Goal: Task Accomplishment & Management: Manage account settings

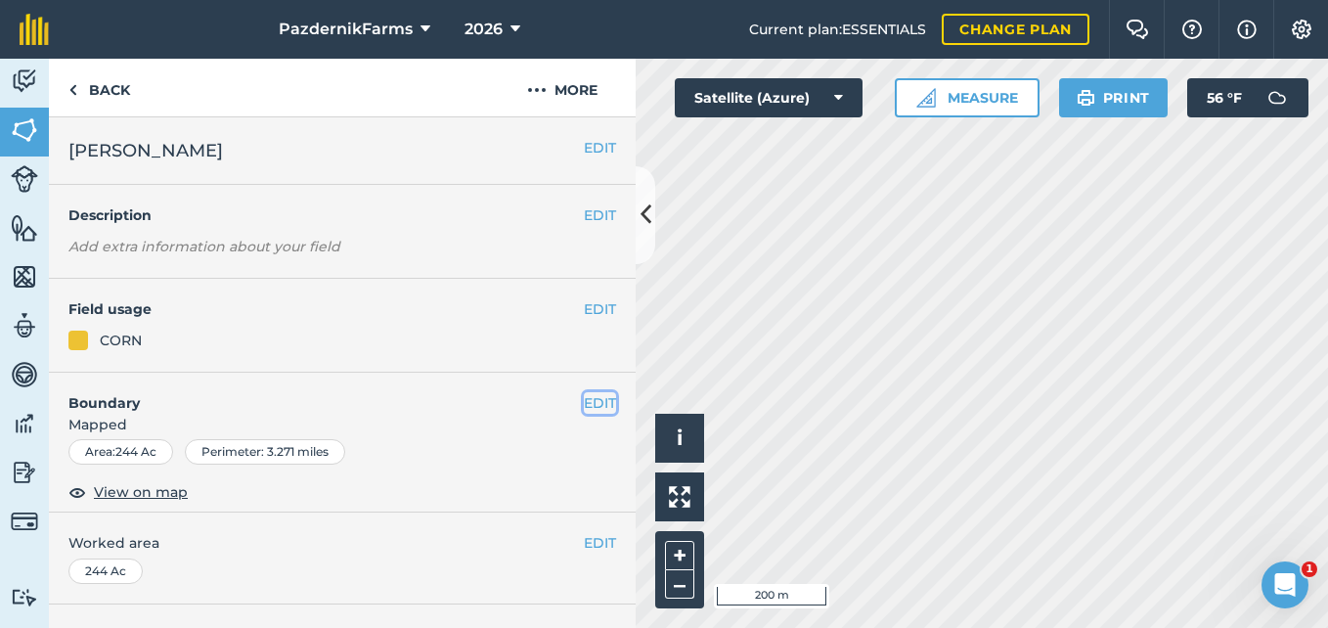
click at [584, 399] on button "EDIT" at bounding box center [600, 403] width 32 height 22
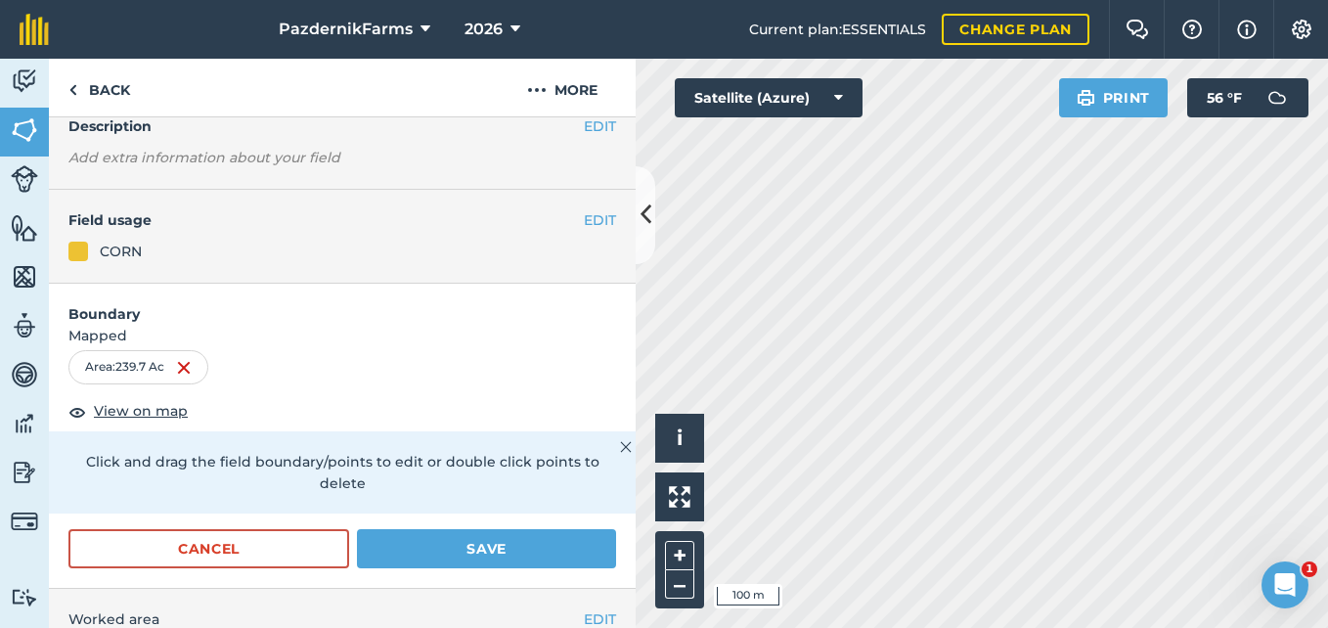
scroll to position [196, 0]
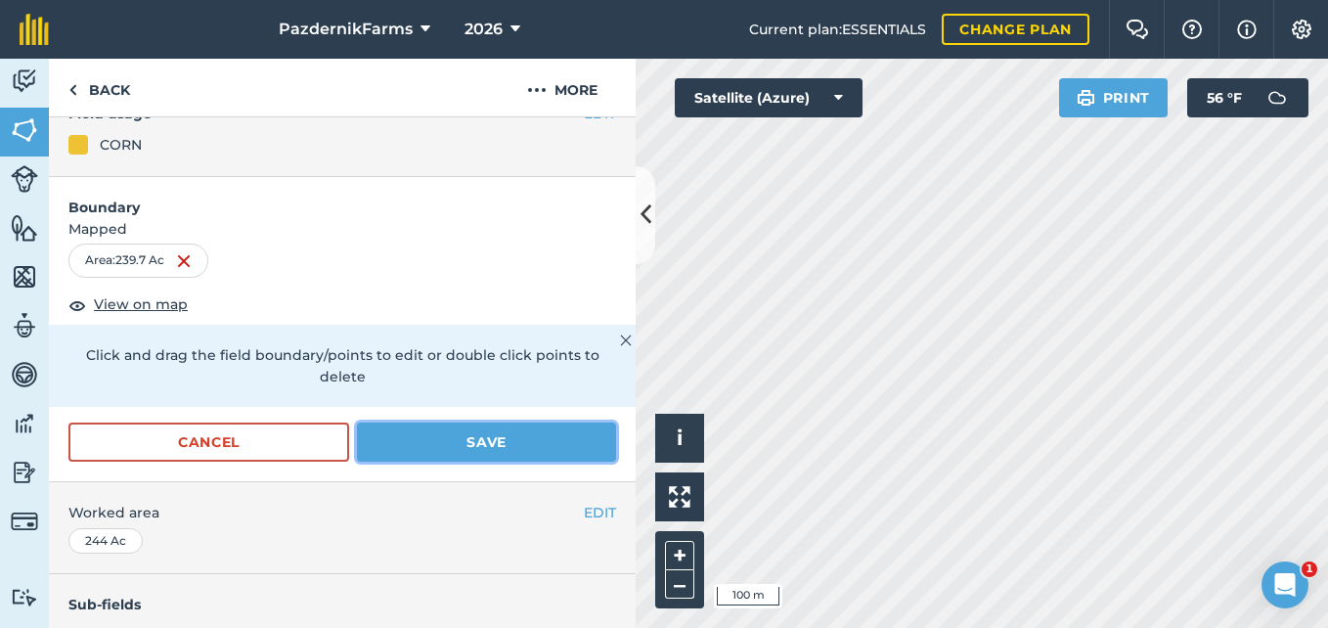
click at [387, 434] on button "Save" at bounding box center [486, 442] width 259 height 39
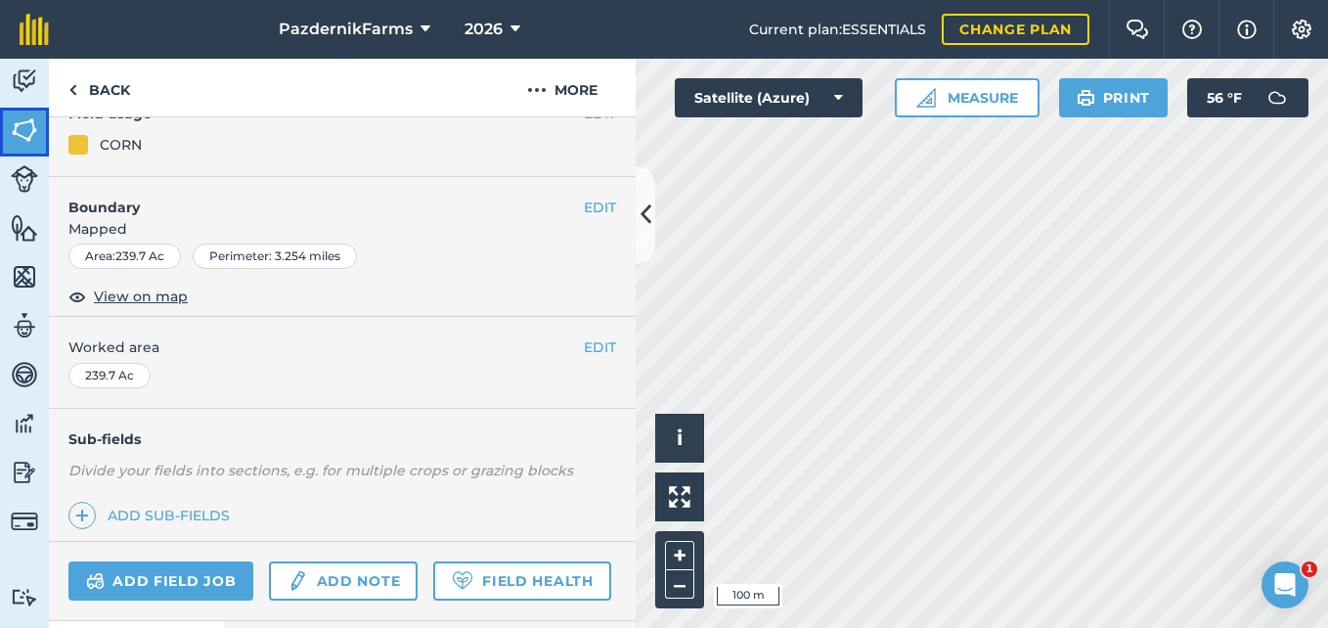
click at [27, 134] on img at bounding box center [24, 129] width 27 height 29
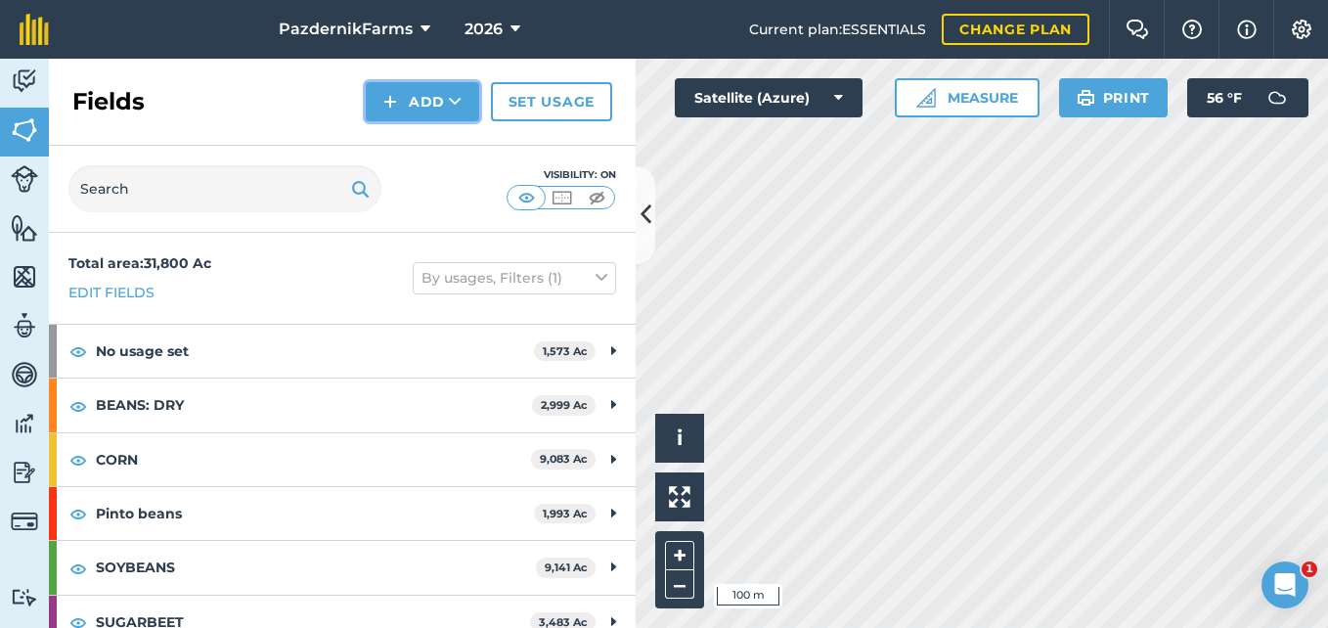
click at [458, 110] on icon at bounding box center [455, 102] width 13 height 20
click at [428, 156] on link "Draw" at bounding box center [423, 145] width 108 height 43
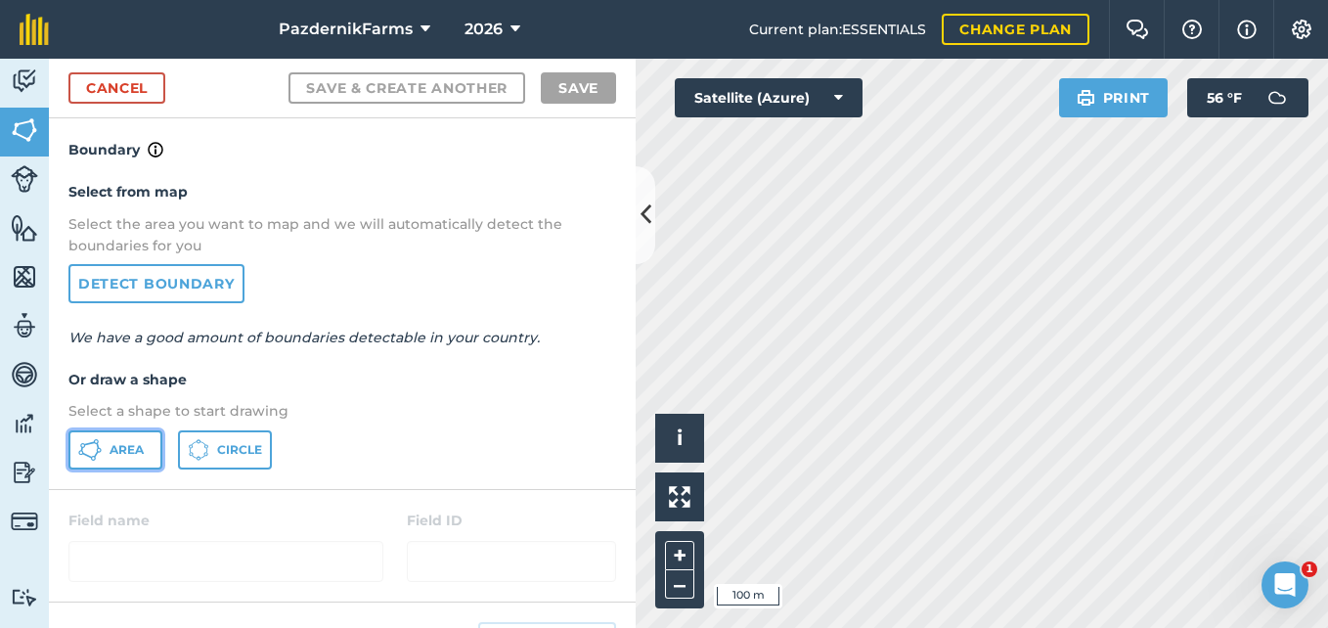
click at [115, 433] on button "Area" at bounding box center [115, 449] width 94 height 39
click at [636, 212] on button at bounding box center [646, 215] width 20 height 98
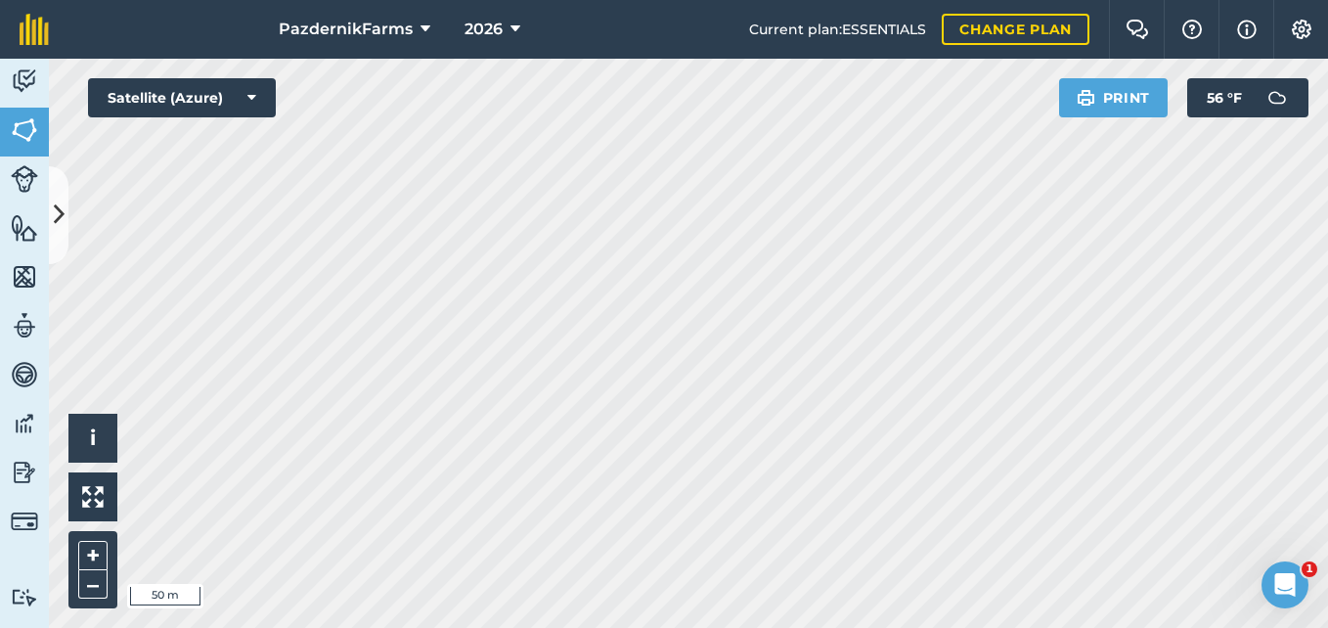
click at [637, 55] on div "PazdernikFarms 2026 Current plan : ESSENTIALS Change plan Farm Chat Help Info S…" at bounding box center [664, 314] width 1328 height 628
click at [711, 37] on div "PazdernikFarms 2026 Current plan : ESSENTIALS Change plan Farm Chat Help Info S…" at bounding box center [664, 314] width 1328 height 628
click at [68, 239] on button at bounding box center [59, 215] width 20 height 98
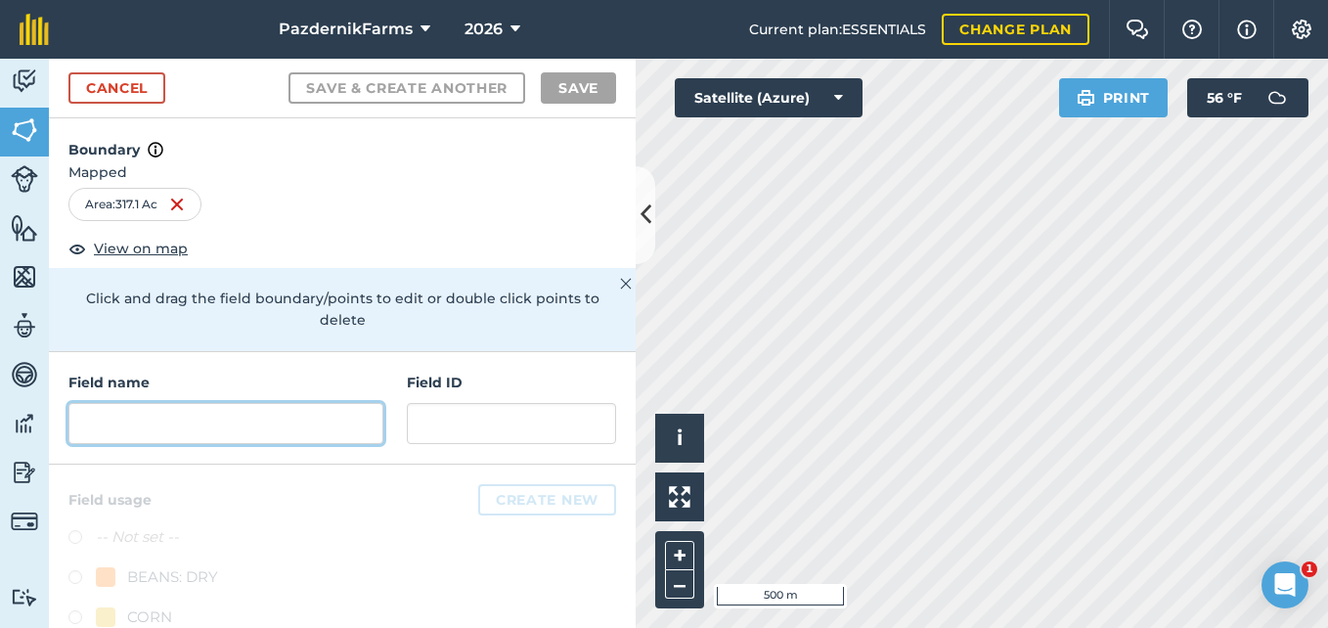
click at [193, 427] on input "text" at bounding box center [225, 423] width 315 height 41
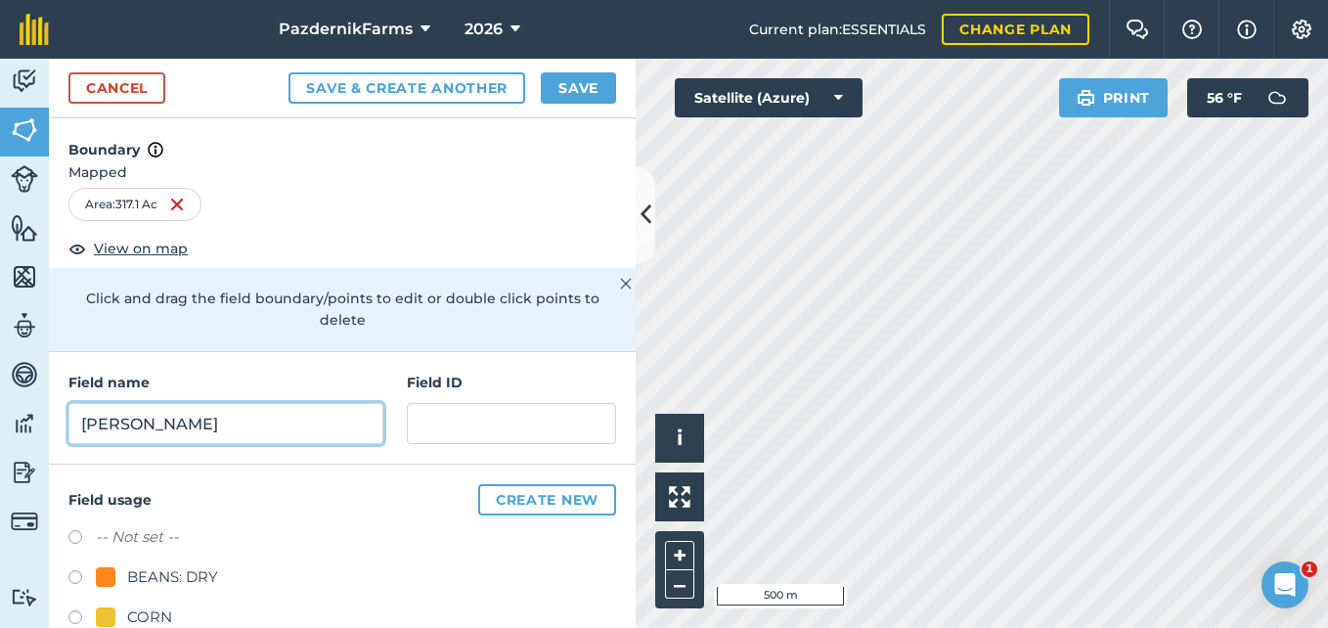
type input "[PERSON_NAME]"
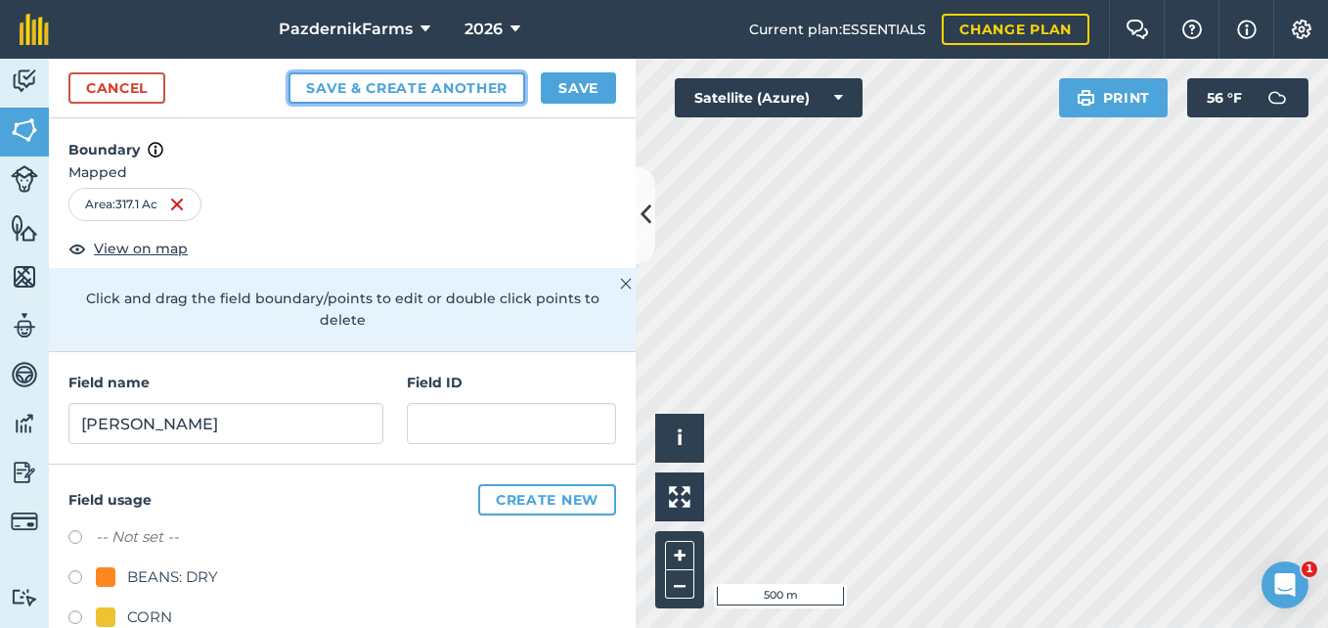
click at [466, 83] on button "Save & Create Another" at bounding box center [407, 87] width 237 height 31
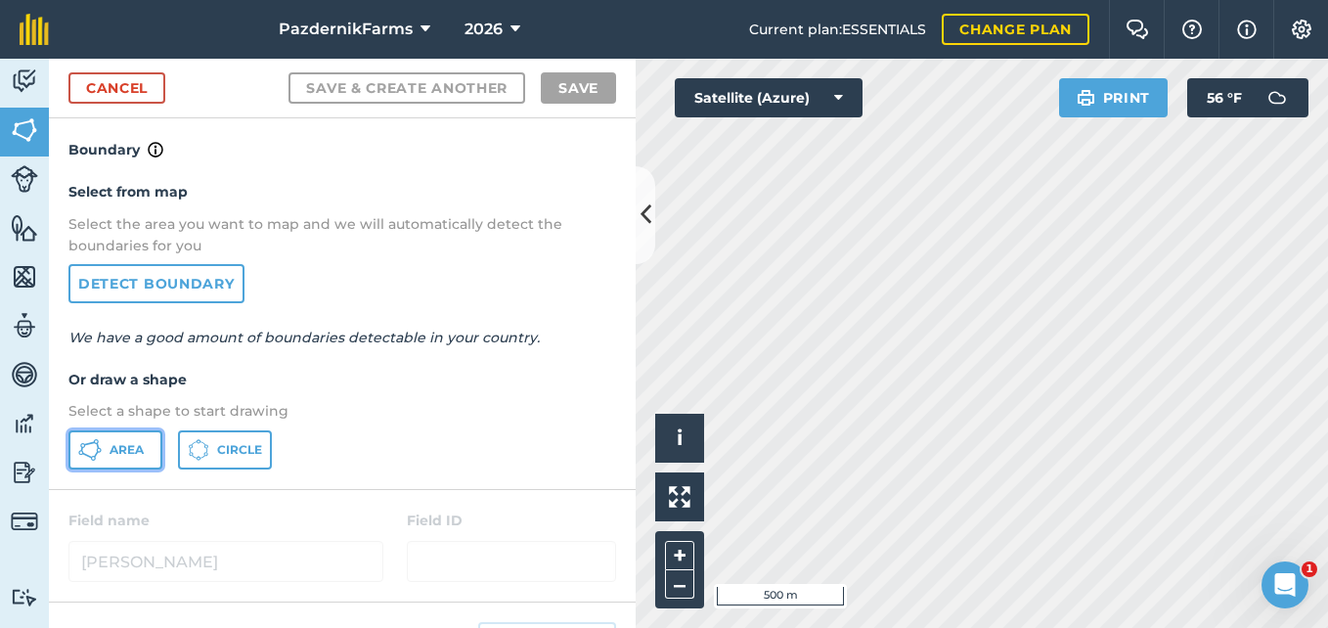
click at [113, 452] on span "Area" at bounding box center [127, 450] width 34 height 16
click at [648, 217] on icon at bounding box center [646, 215] width 11 height 34
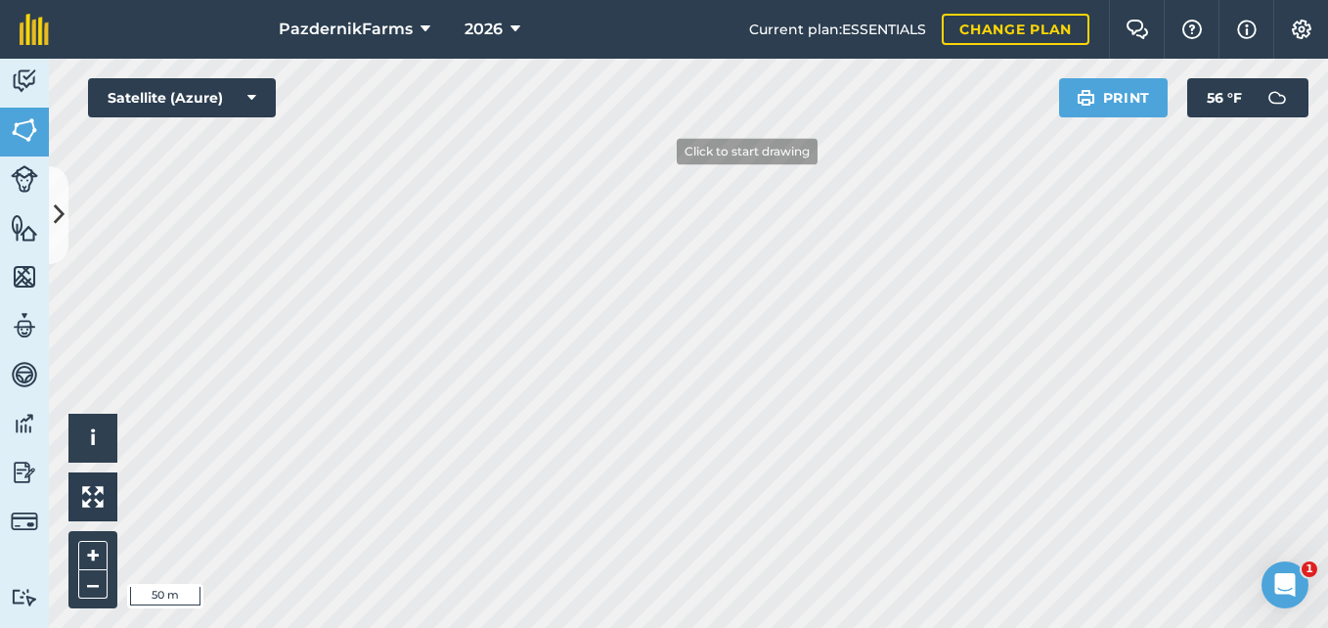
click at [698, 0] on html "PazdernikFarms 2026 Current plan : ESSENTIALS Change plan Farm Chat Help Info S…" at bounding box center [664, 314] width 1328 height 628
click at [60, 230] on icon at bounding box center [59, 215] width 11 height 34
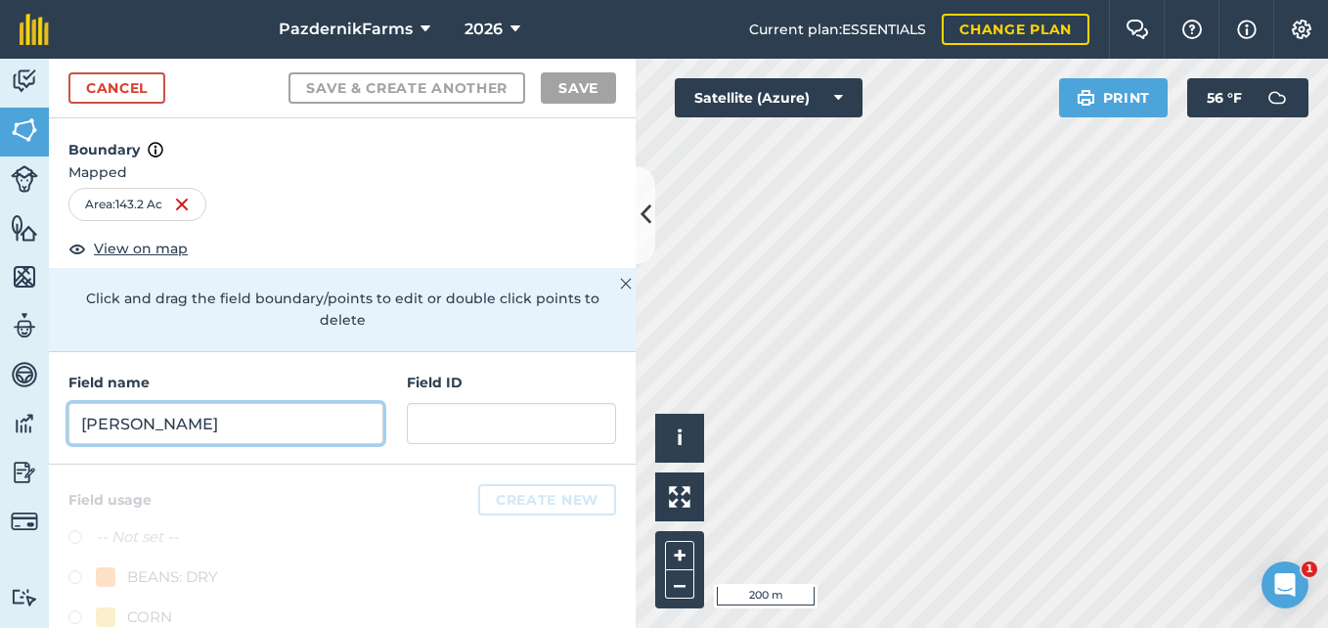
click at [158, 417] on input "[PERSON_NAME]" at bounding box center [225, 423] width 315 height 41
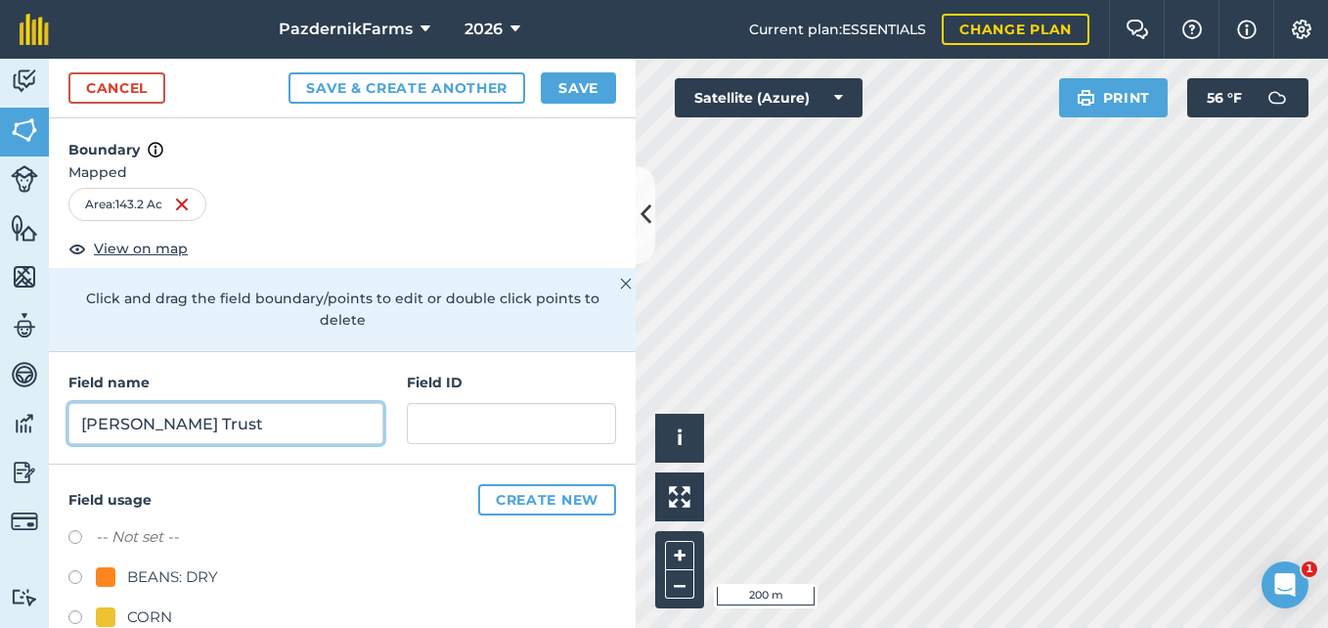
type input "[PERSON_NAME] Trust"
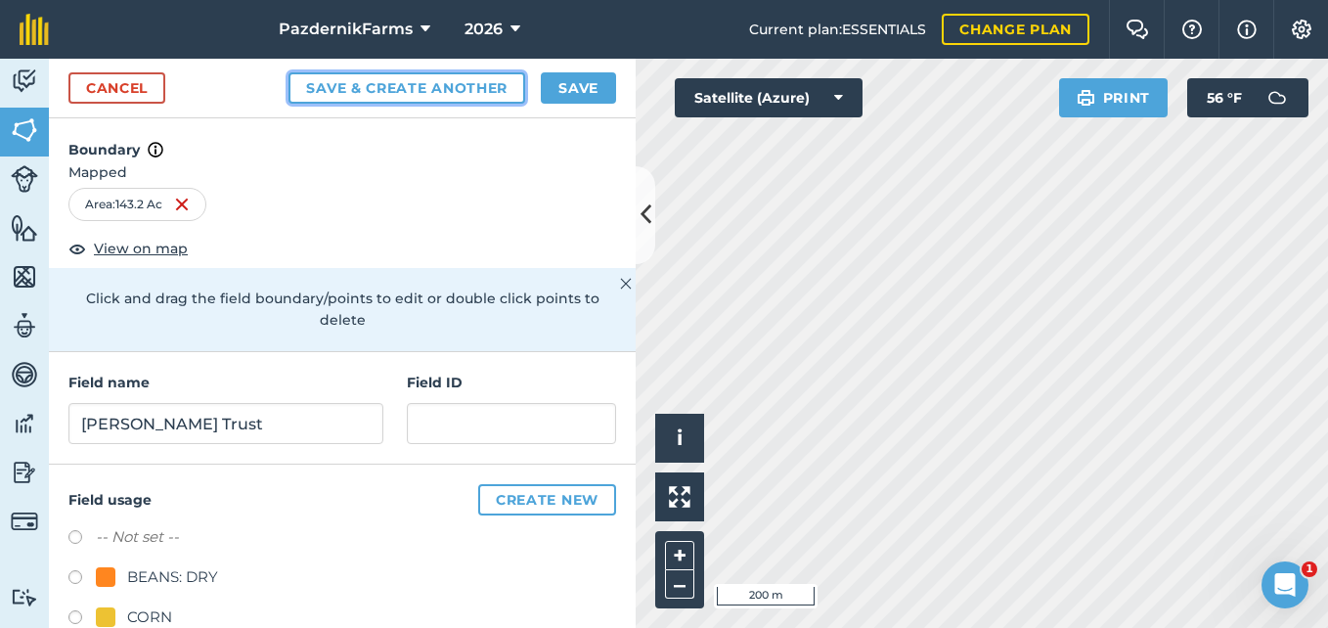
click at [391, 89] on button "Save & Create Another" at bounding box center [407, 87] width 237 height 31
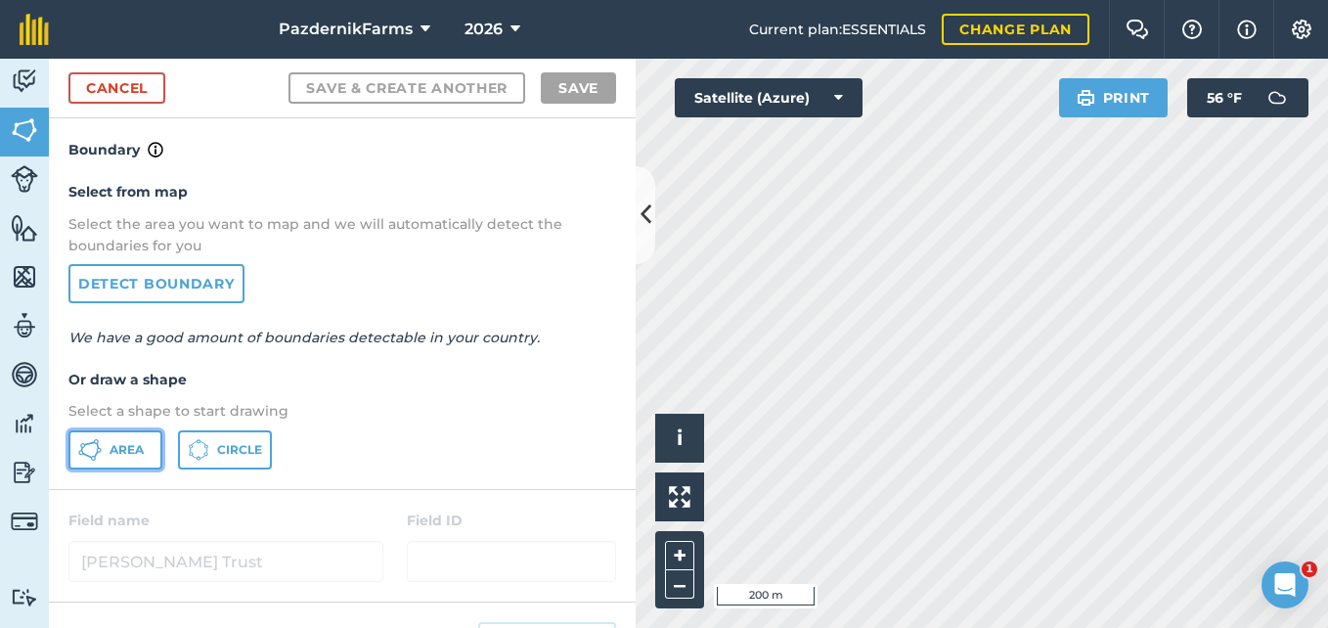
click at [108, 451] on button "Area" at bounding box center [115, 449] width 94 height 39
click at [646, 227] on icon at bounding box center [646, 215] width 11 height 34
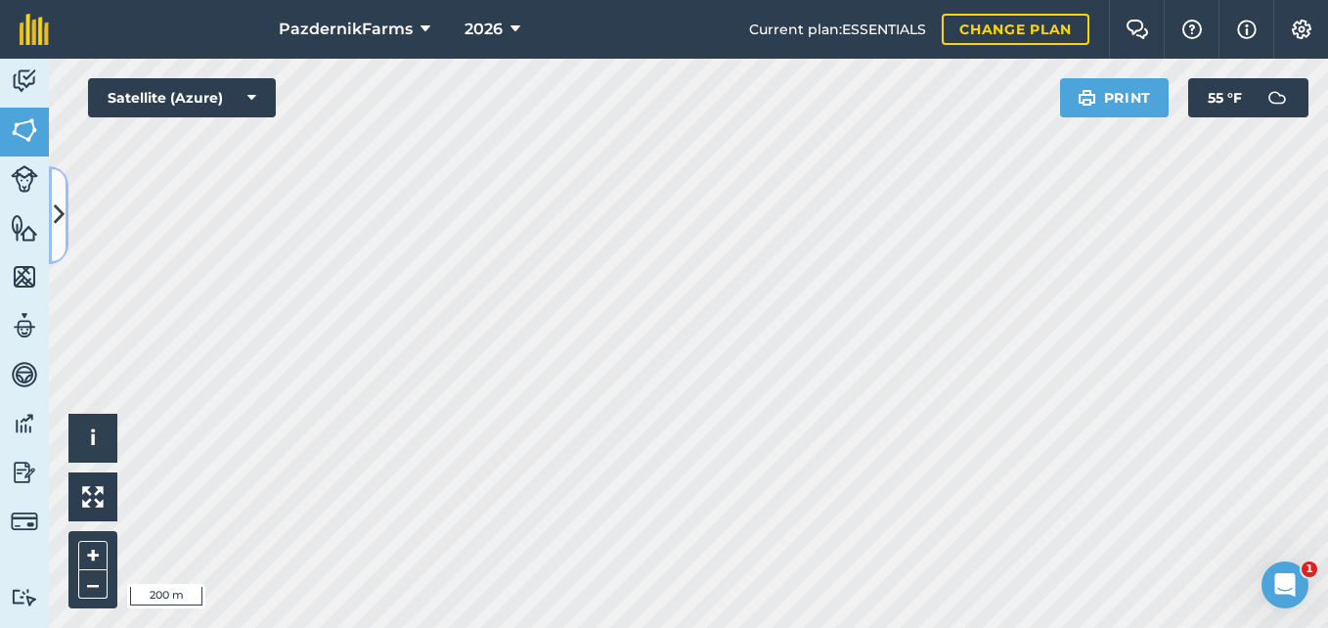
click at [58, 227] on icon at bounding box center [59, 215] width 11 height 34
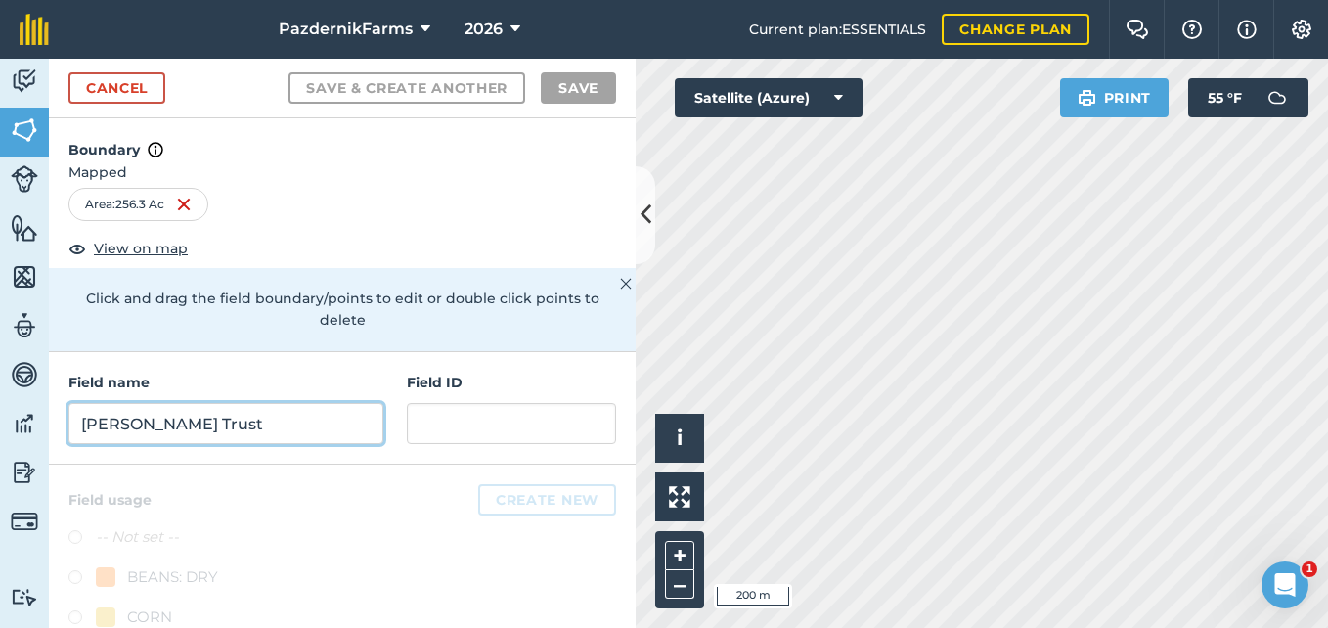
click at [208, 411] on input "[PERSON_NAME] Trust" at bounding box center [225, 423] width 315 height 41
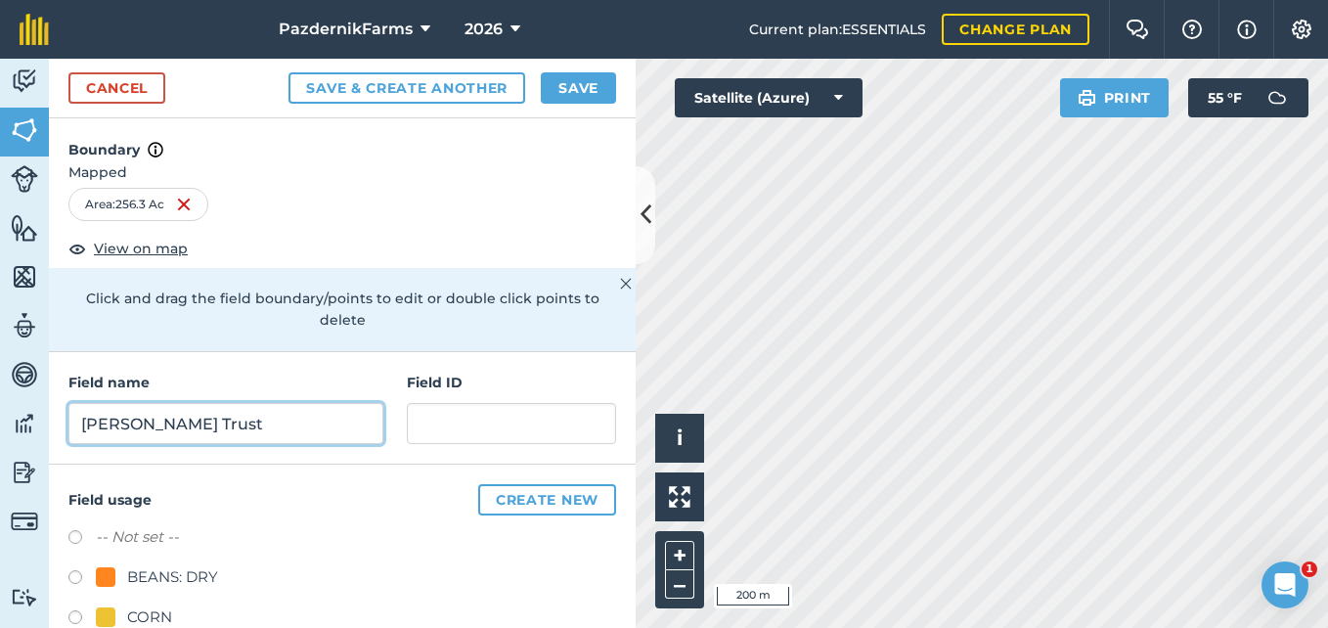
type input "[PERSON_NAME] Trust"
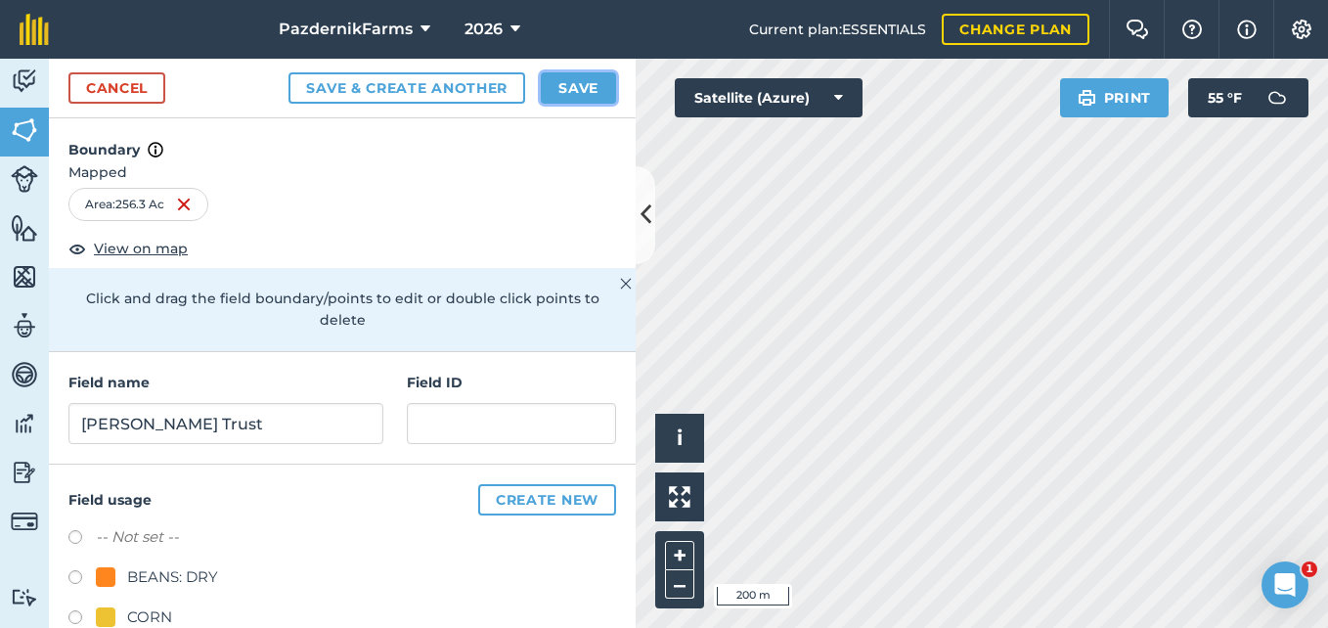
click at [568, 83] on button "Save" at bounding box center [578, 87] width 75 height 31
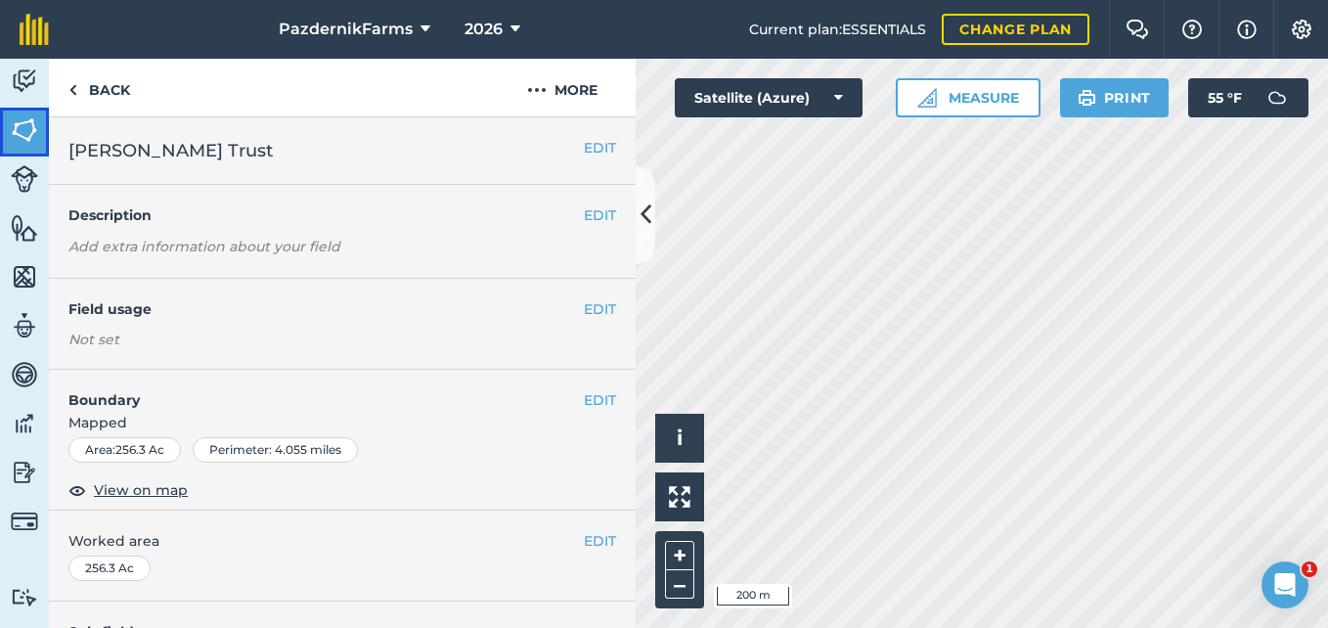
click at [26, 125] on img at bounding box center [24, 129] width 27 height 29
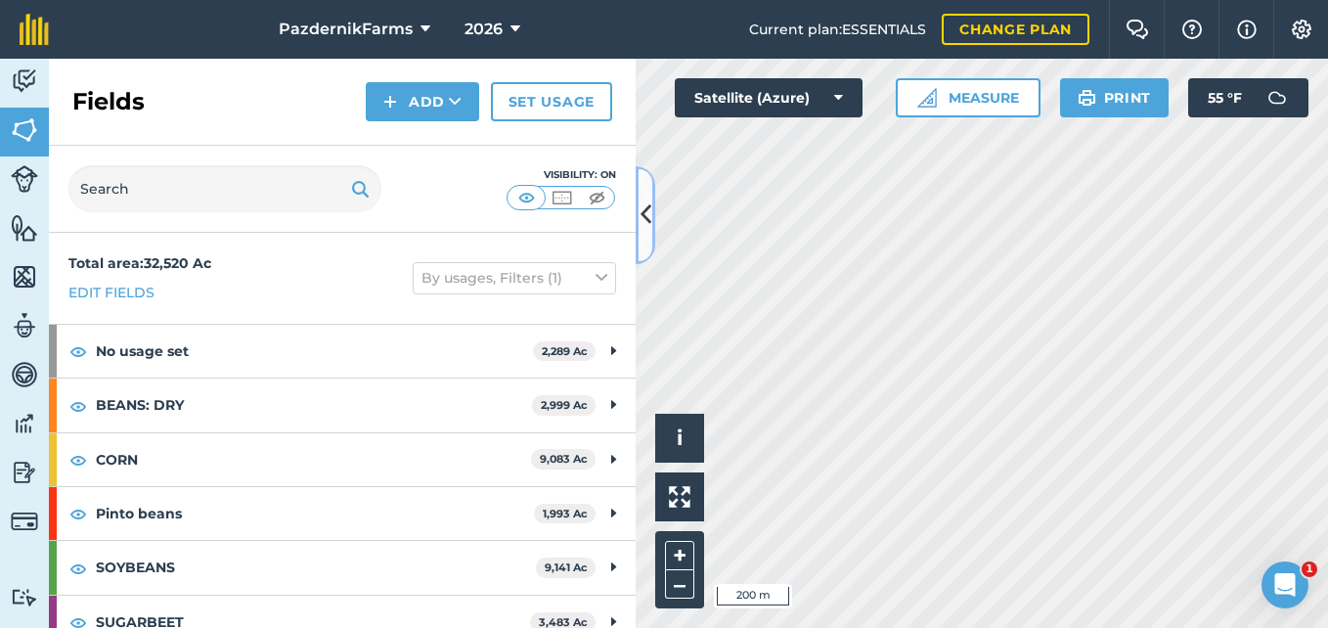
click at [637, 230] on button at bounding box center [646, 215] width 20 height 98
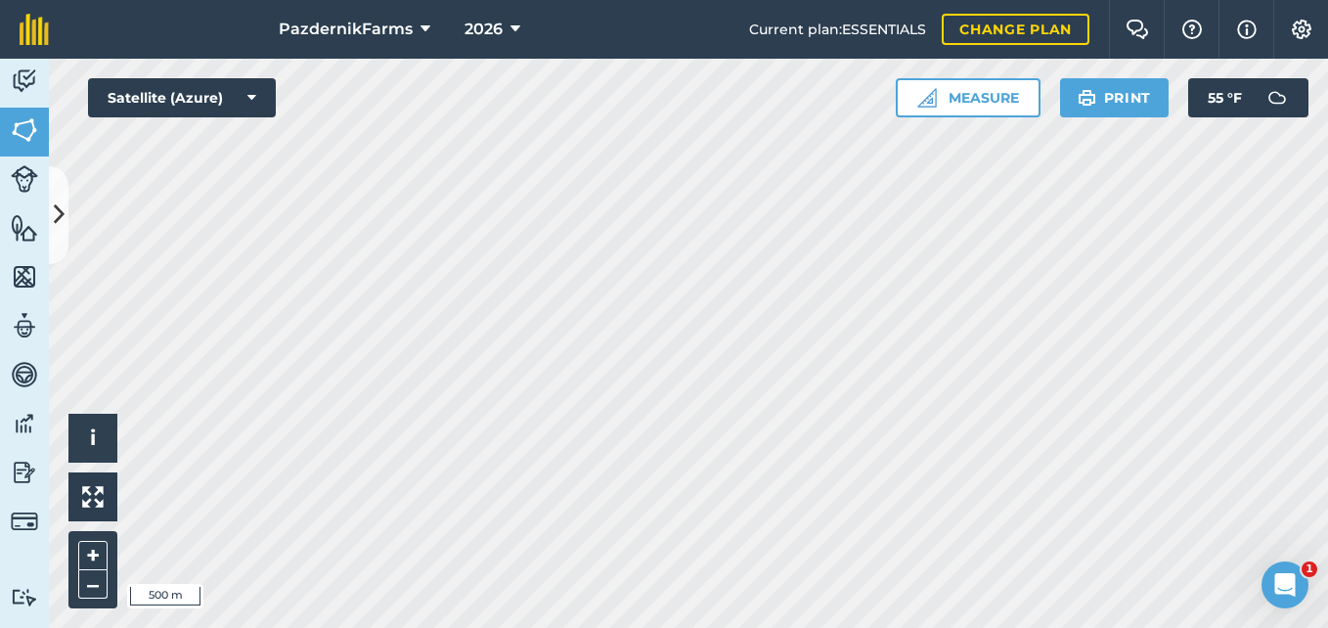
click at [1020, 93] on div "Click to start drawing i © 2025 TomTom, Microsoft 500 m + – Satellite (Azure) M…" at bounding box center [689, 343] width 1280 height 569
click at [63, 226] on icon at bounding box center [59, 215] width 11 height 34
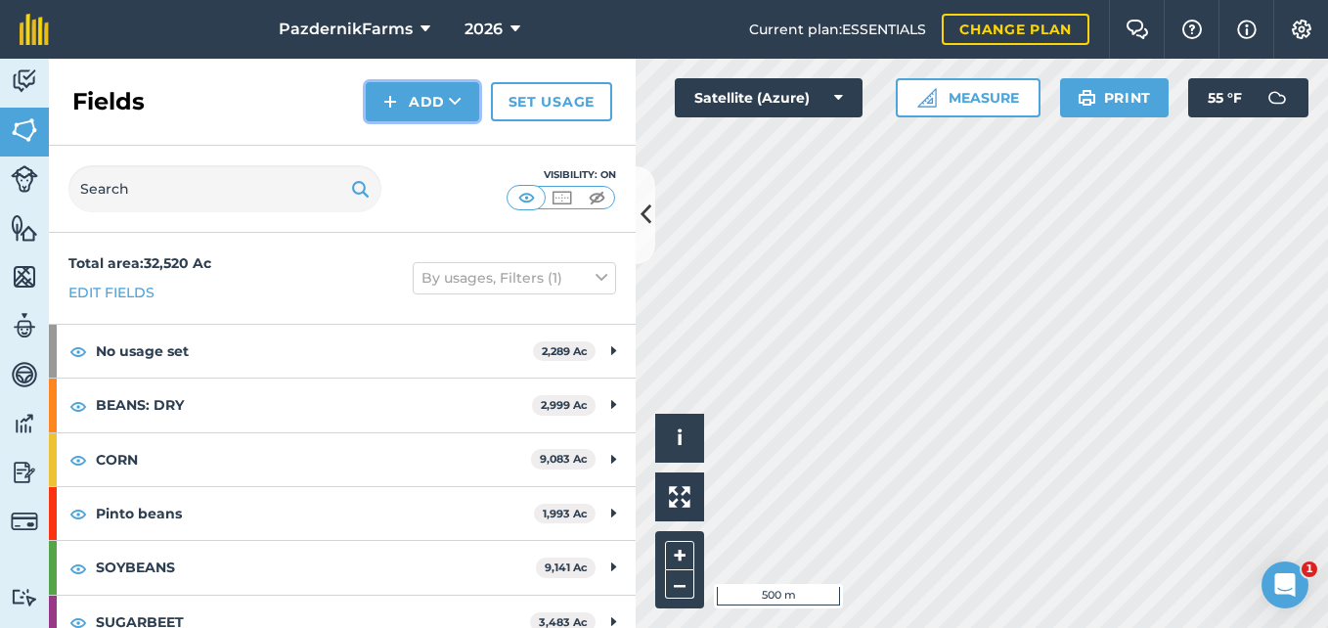
click at [423, 91] on button "Add" at bounding box center [422, 101] width 113 height 39
click at [383, 159] on link "Draw" at bounding box center [423, 145] width 108 height 43
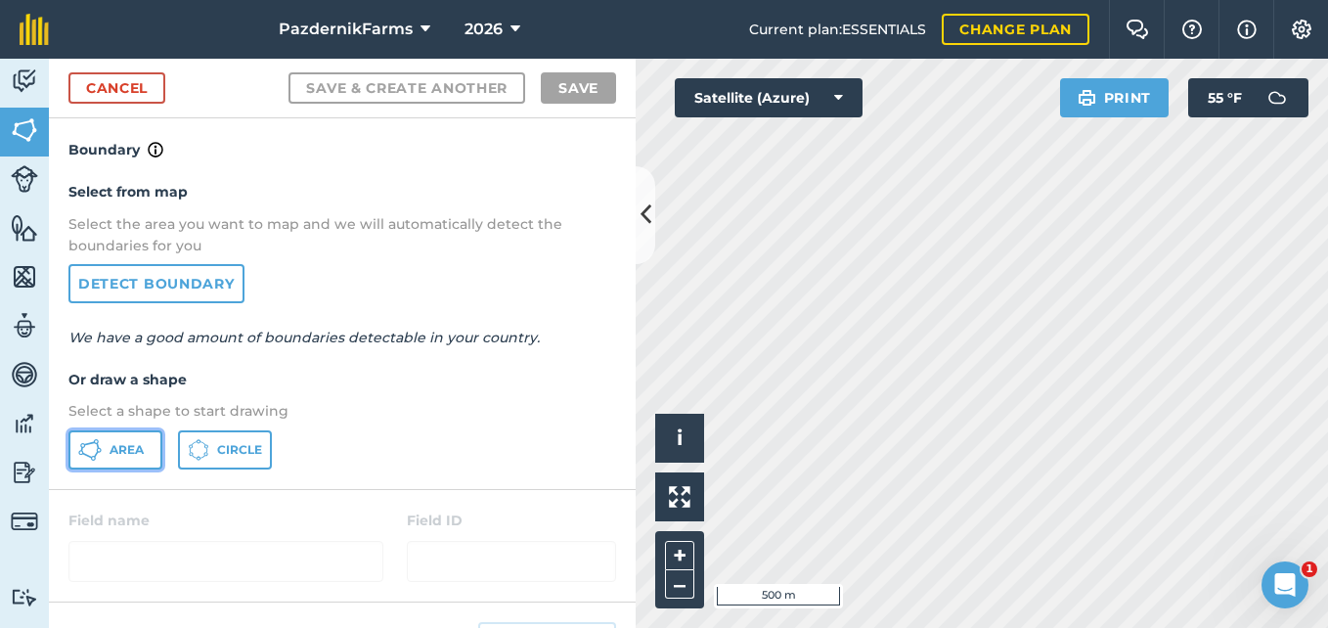
click at [92, 460] on icon at bounding box center [93, 458] width 5 height 5
click at [640, 238] on button at bounding box center [646, 215] width 20 height 98
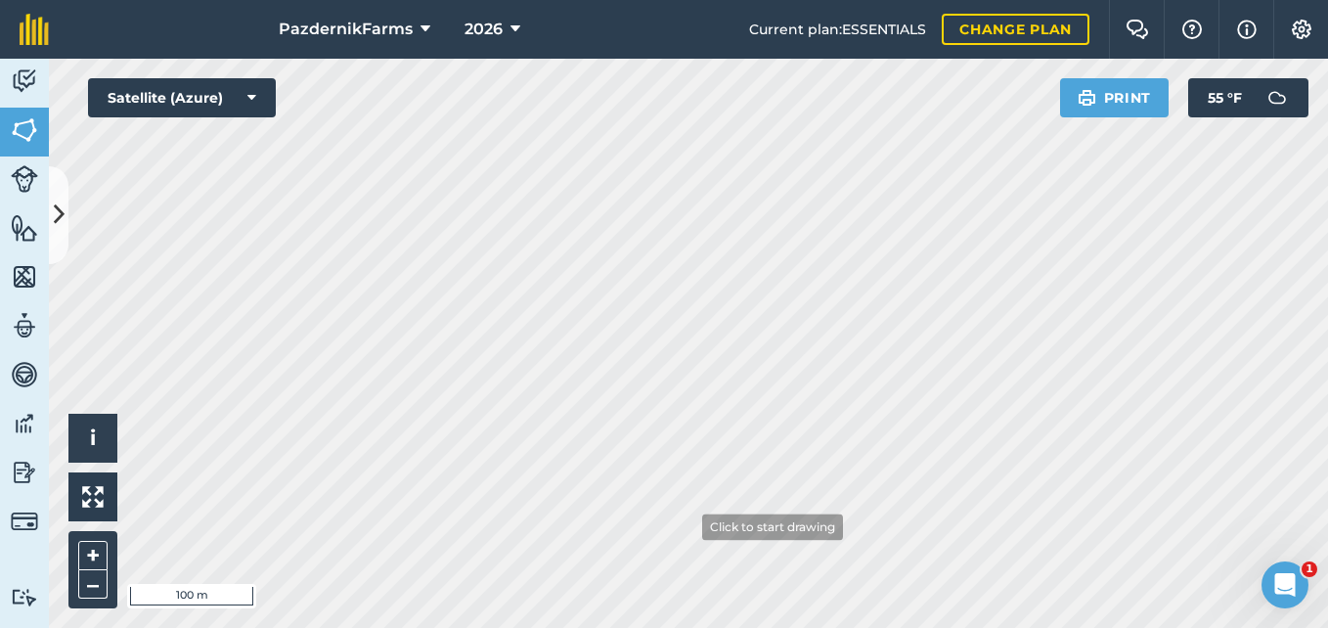
click at [644, 627] on html "PazdernikFarms 2026 Current plan : ESSENTIALS Change plan Farm Chat Help Info S…" at bounding box center [664, 314] width 1328 height 628
click at [402, 627] on html "PazdernikFarms 2026 Current plan : ESSENTIALS Change plan Farm Chat Help Info S…" at bounding box center [664, 314] width 1328 height 628
click at [65, 238] on button at bounding box center [59, 215] width 20 height 98
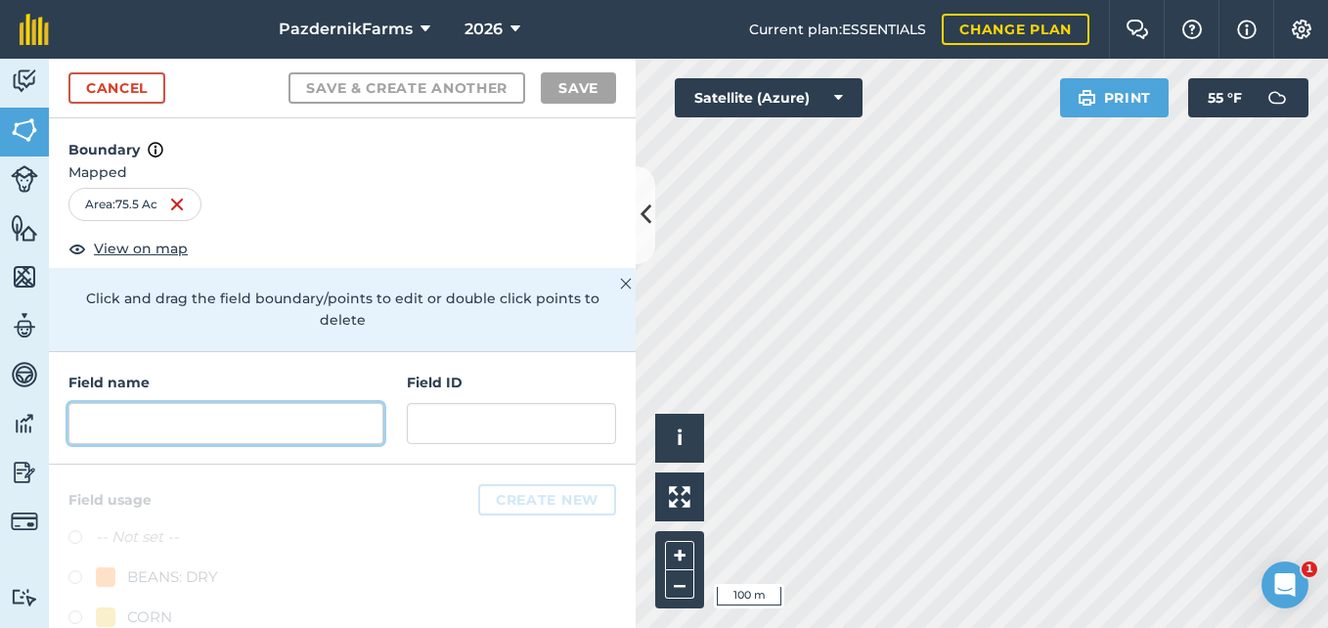
click at [156, 424] on input "text" at bounding box center [225, 423] width 315 height 41
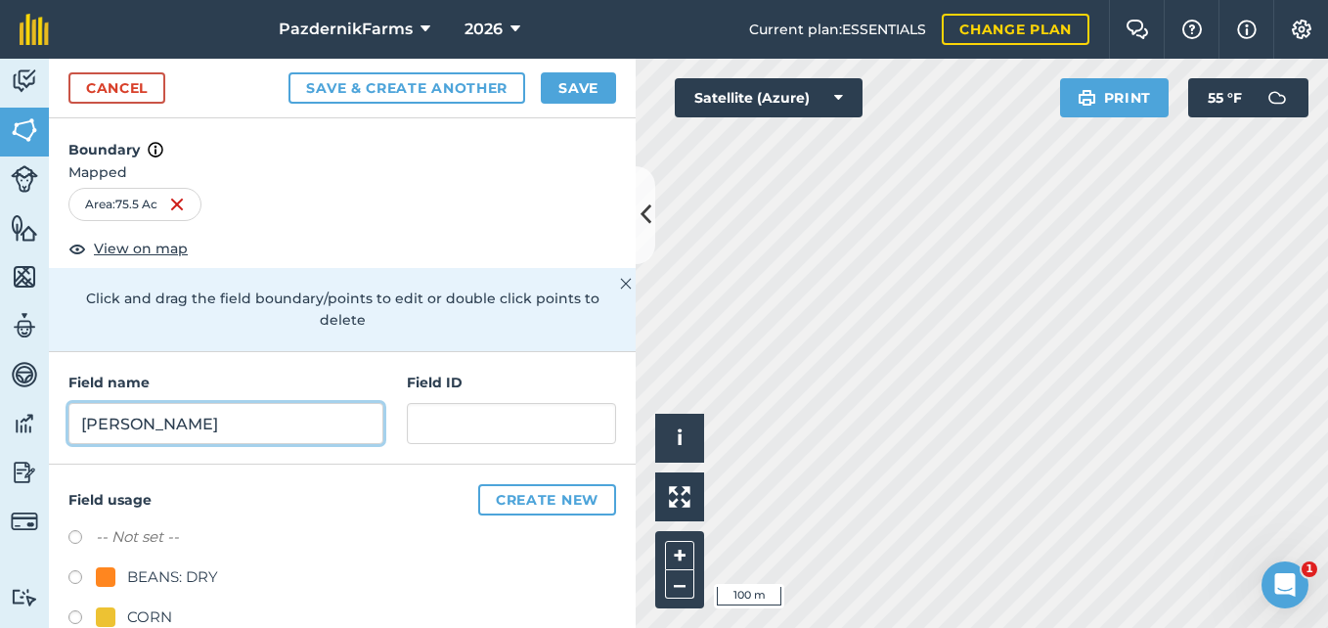
type input "[PERSON_NAME]"
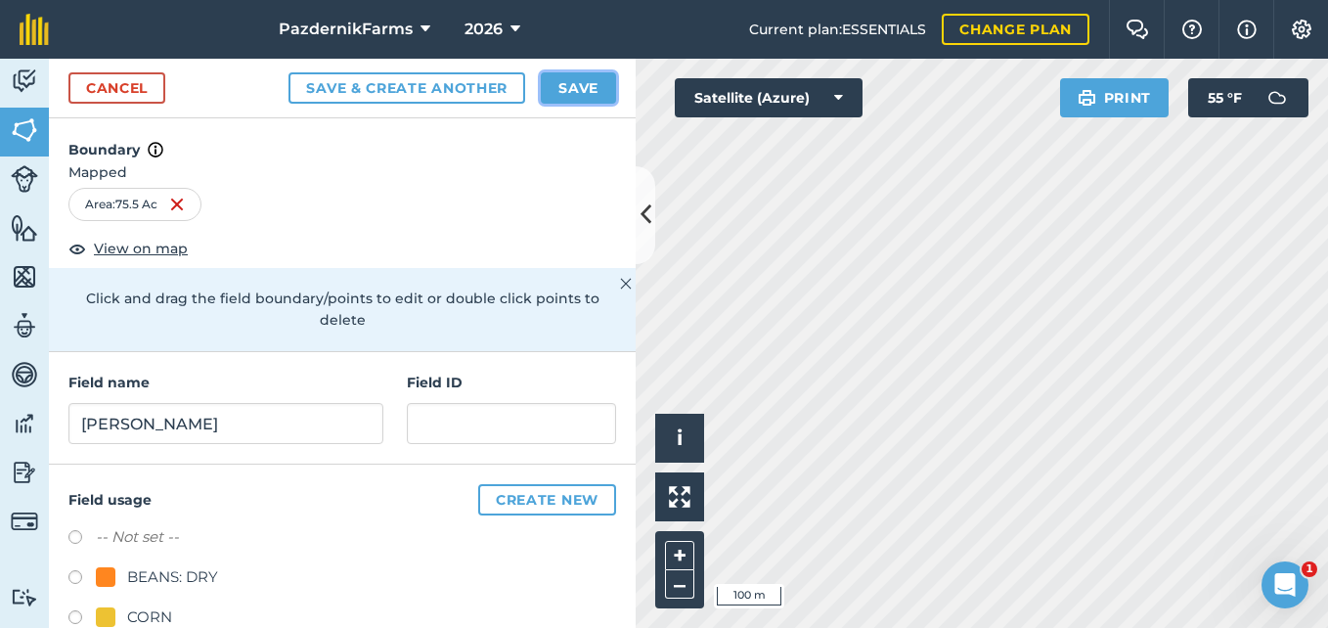
click at [565, 81] on button "Save" at bounding box center [578, 87] width 75 height 31
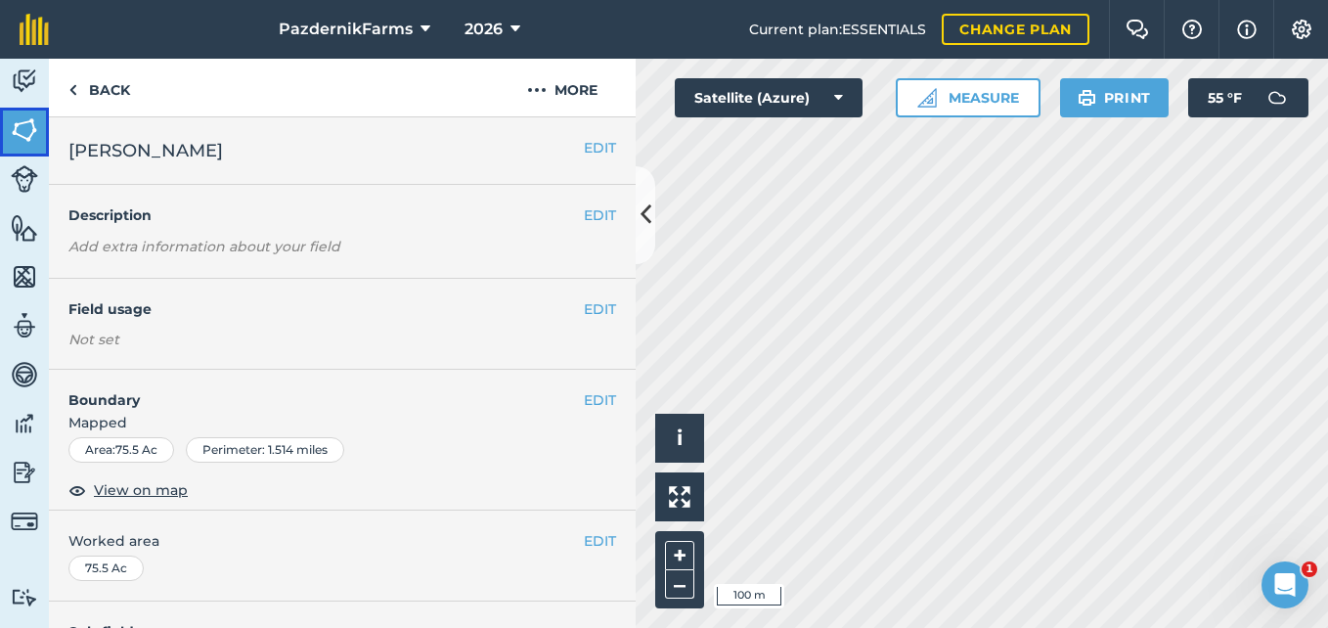
click at [16, 138] on img at bounding box center [24, 129] width 27 height 29
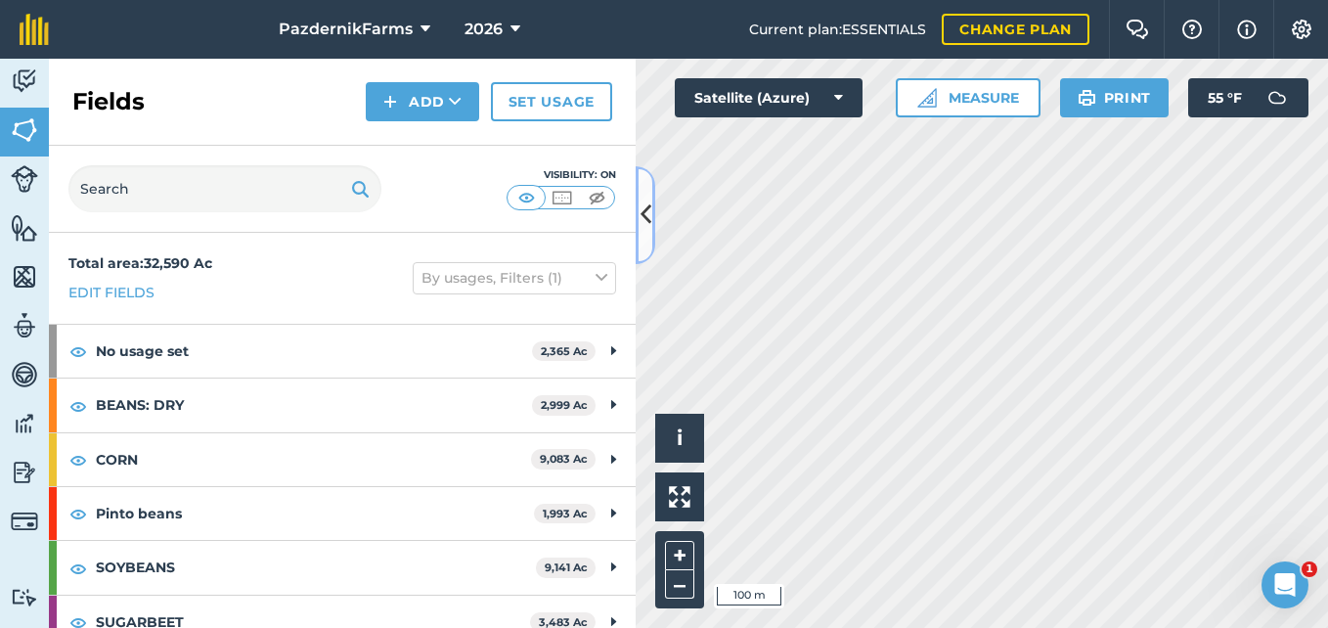
click at [651, 213] on icon at bounding box center [646, 215] width 11 height 34
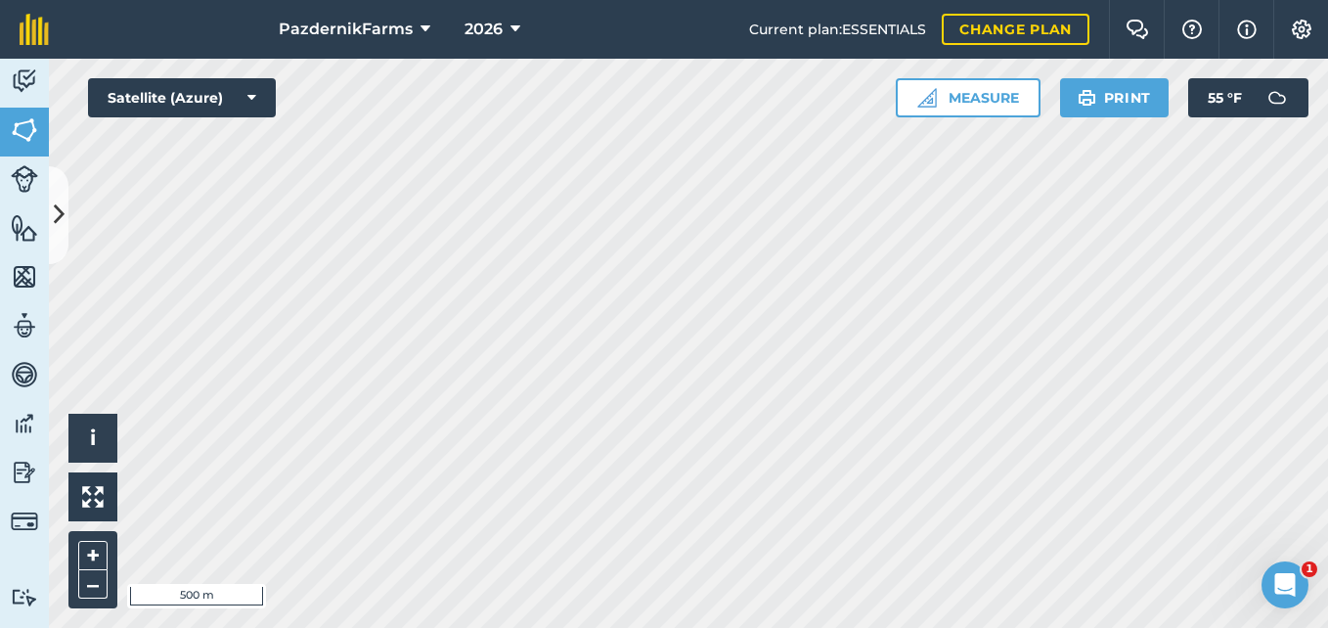
click at [706, 30] on div "PazdernikFarms 2026 Current plan : ESSENTIALS Change plan Farm Chat Help Info S…" at bounding box center [664, 314] width 1328 height 628
click at [633, 627] on html "PazdernikFarms 2026 Current plan : ESSENTIALS Change plan Farm Chat Help Info S…" at bounding box center [664, 314] width 1328 height 628
click at [58, 225] on icon at bounding box center [59, 215] width 11 height 34
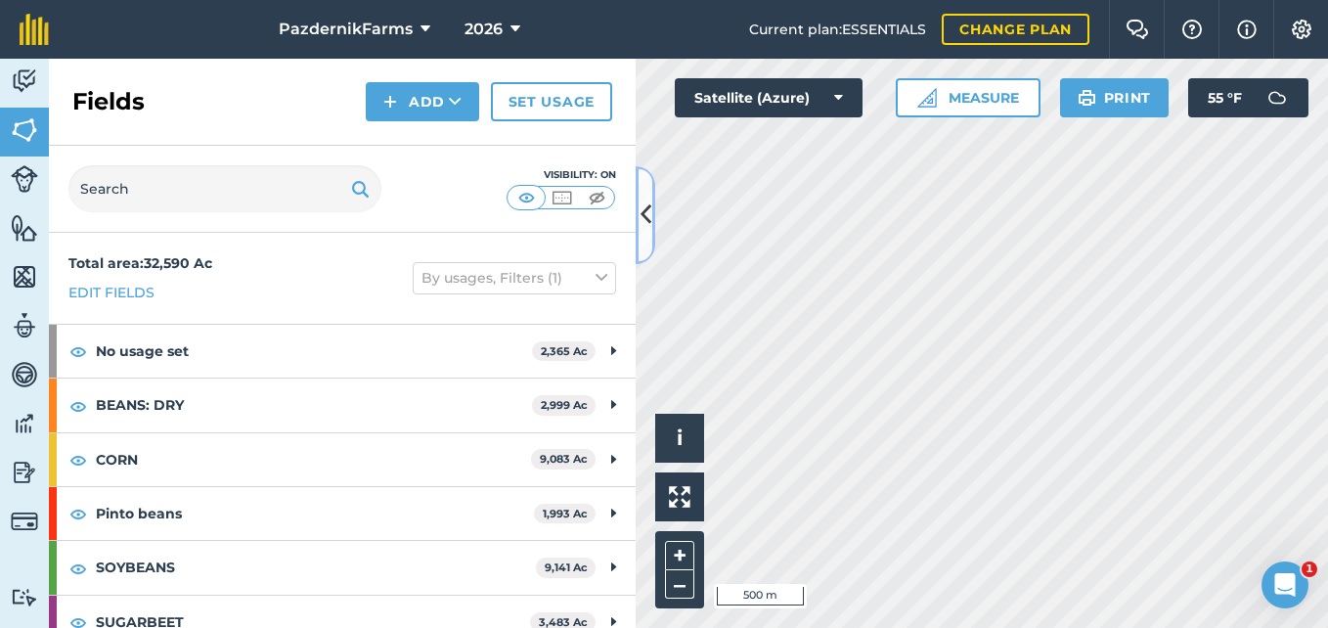
click at [643, 235] on button at bounding box center [646, 215] width 20 height 98
